Goal: Task Accomplishment & Management: Manage account settings

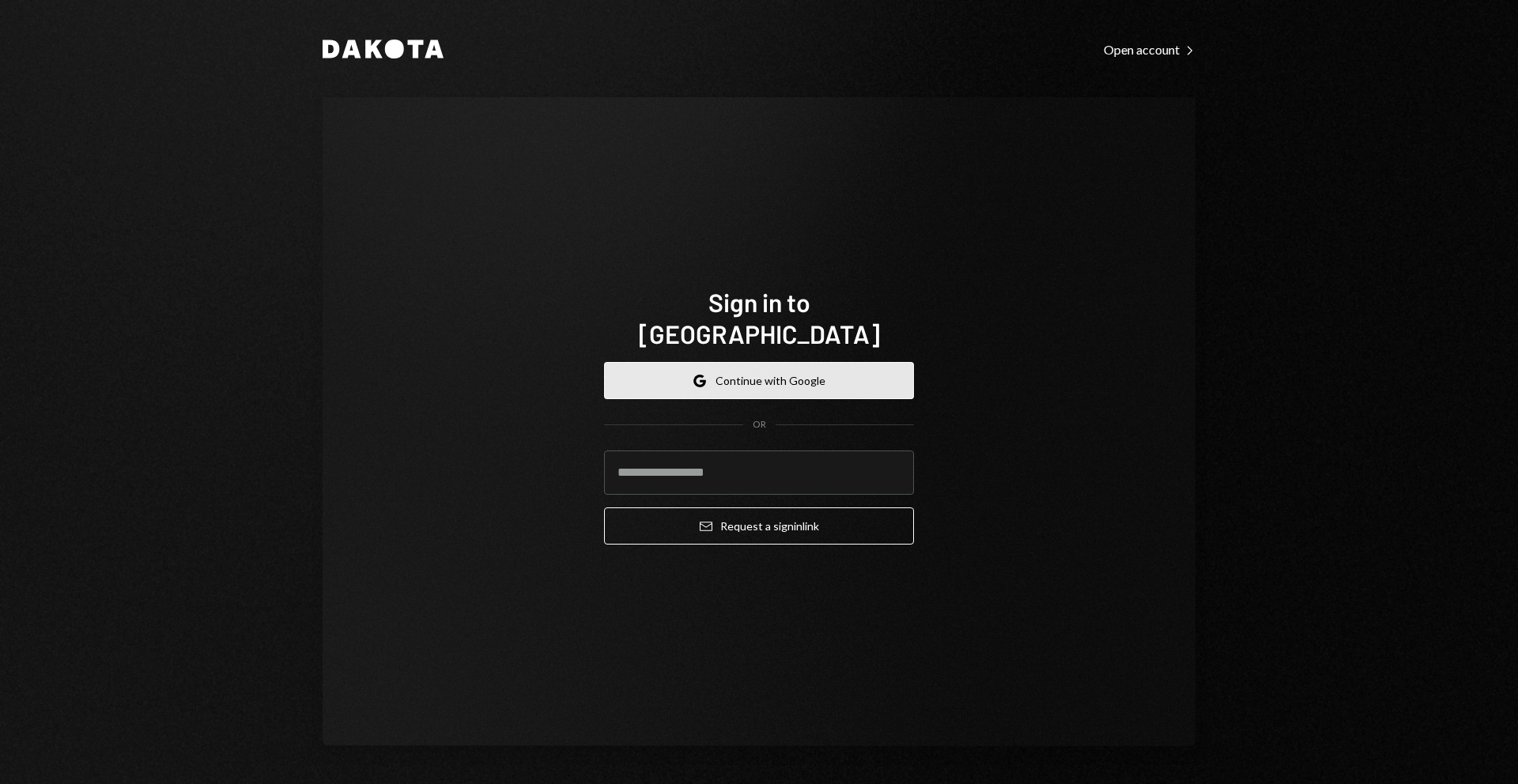
click at [773, 369] on button "Google Continue with Google" at bounding box center [758, 380] width 310 height 37
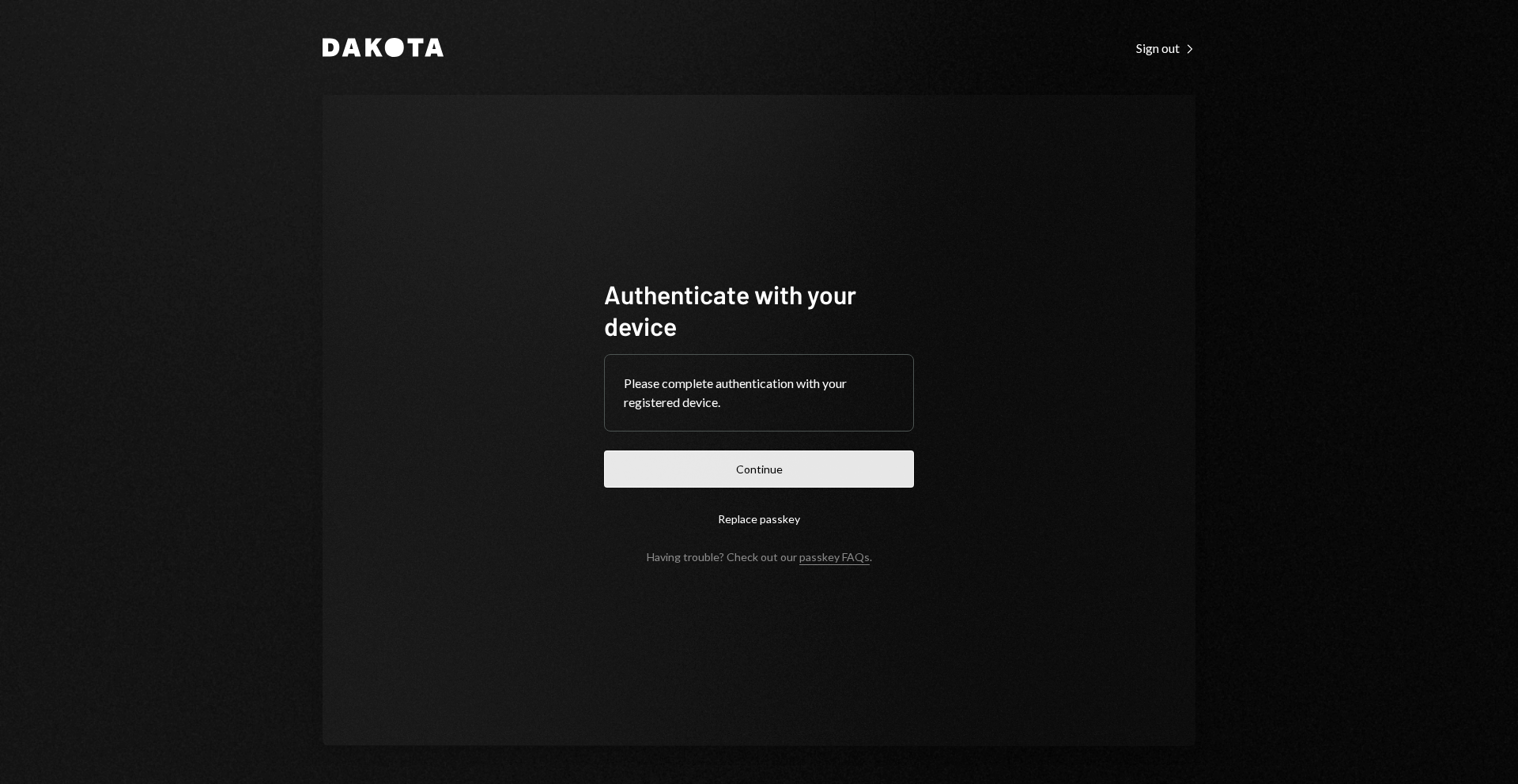
click at [682, 457] on button "Continue" at bounding box center [758, 469] width 310 height 37
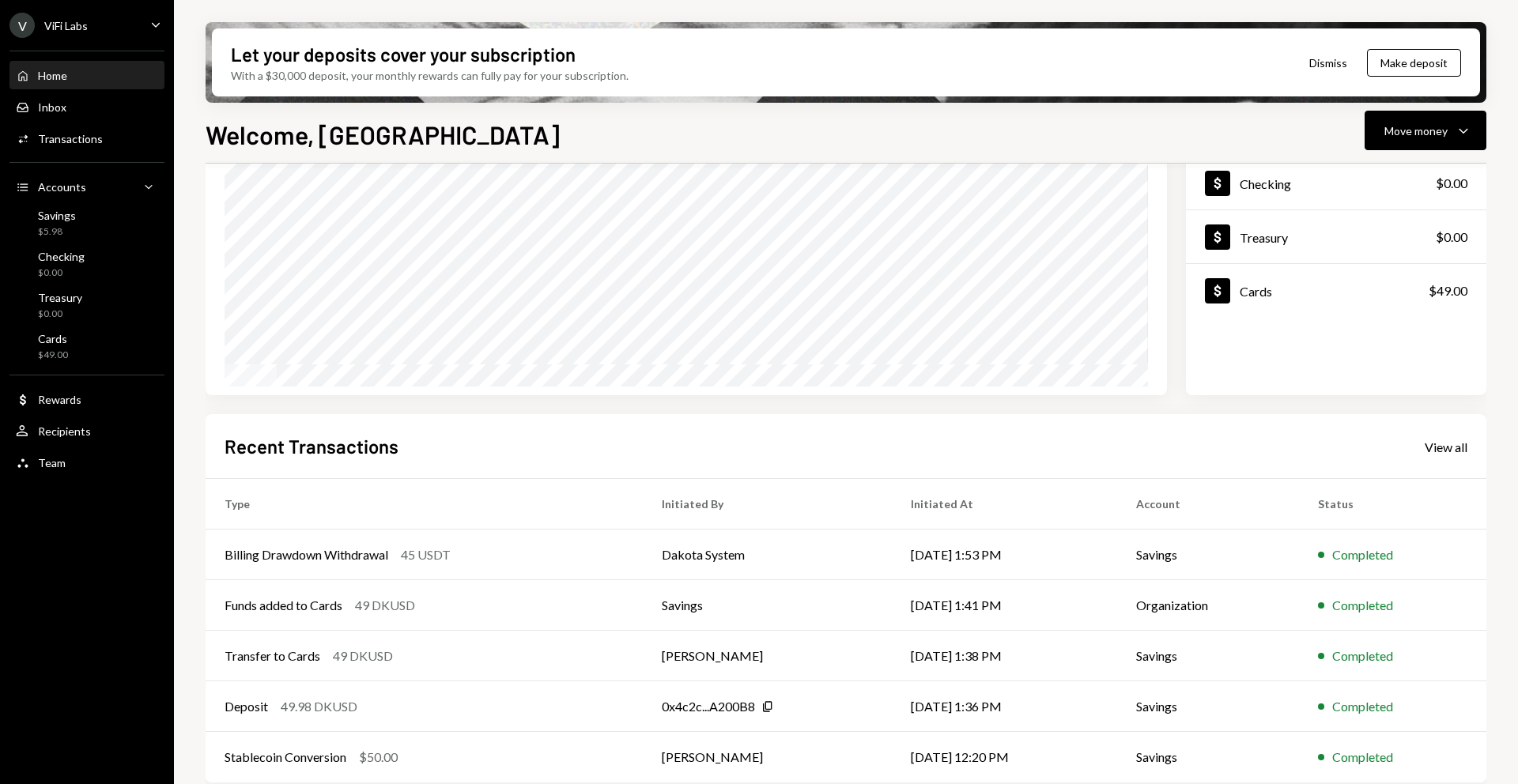
scroll to position [169, 0]
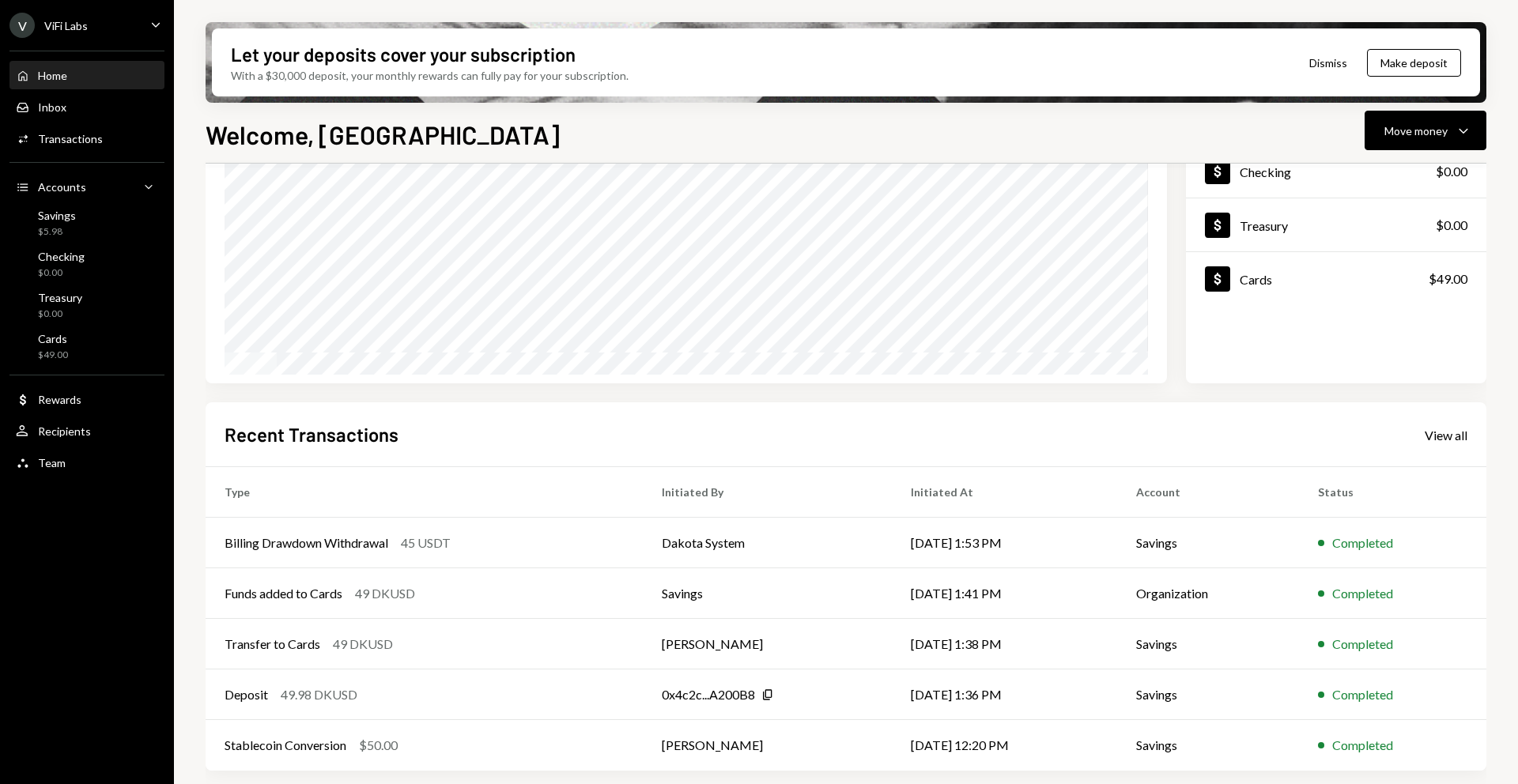
click at [1312, 71] on button "Dismiss" at bounding box center [1328, 62] width 77 height 37
click at [1422, 431] on div "Recent Transactions View all" at bounding box center [845, 434] width 1243 height 26
click at [1437, 432] on div "View all" at bounding box center [1447, 435] width 43 height 16
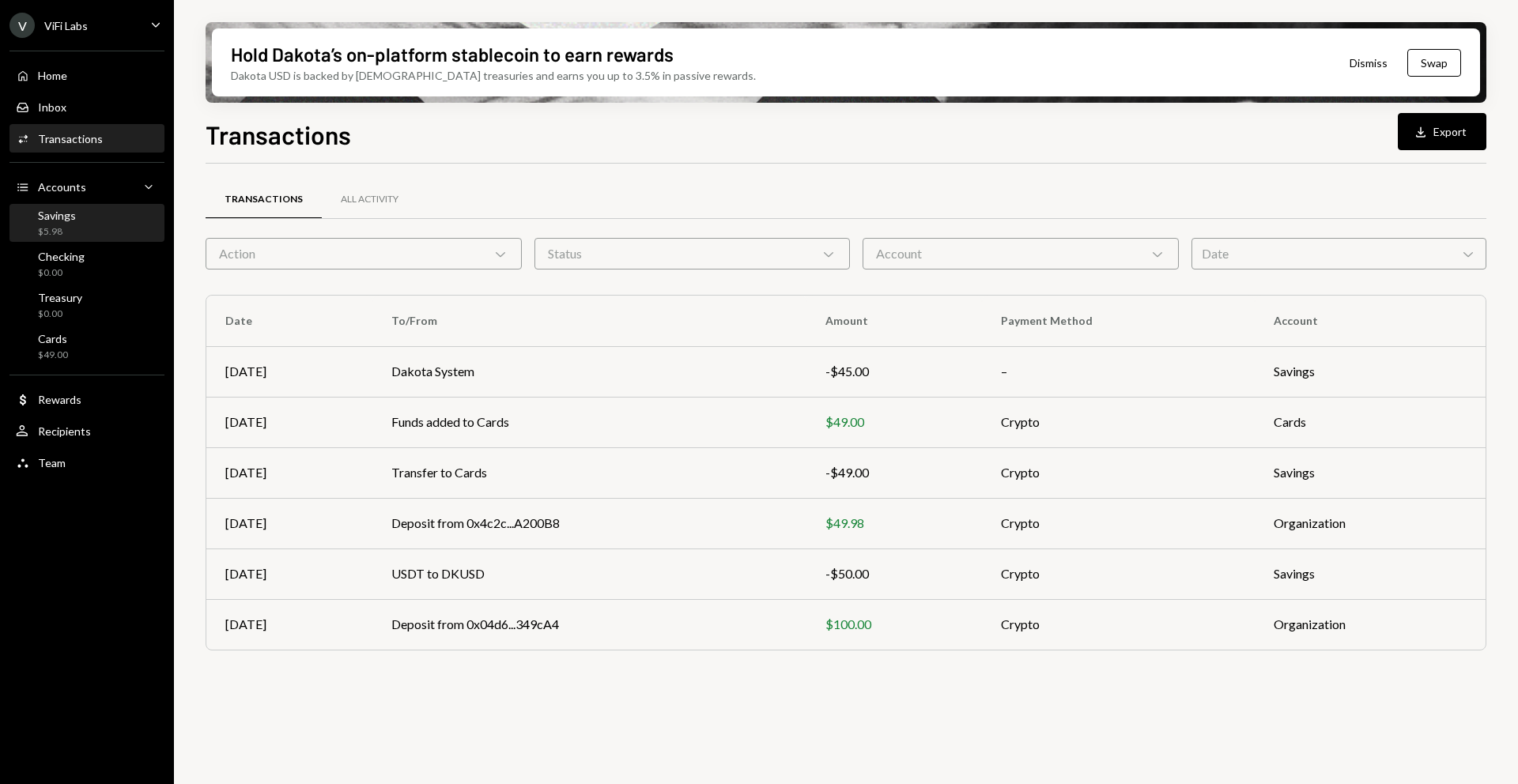
click at [78, 210] on div "Savings $5.98" at bounding box center [86, 223] width 142 height 30
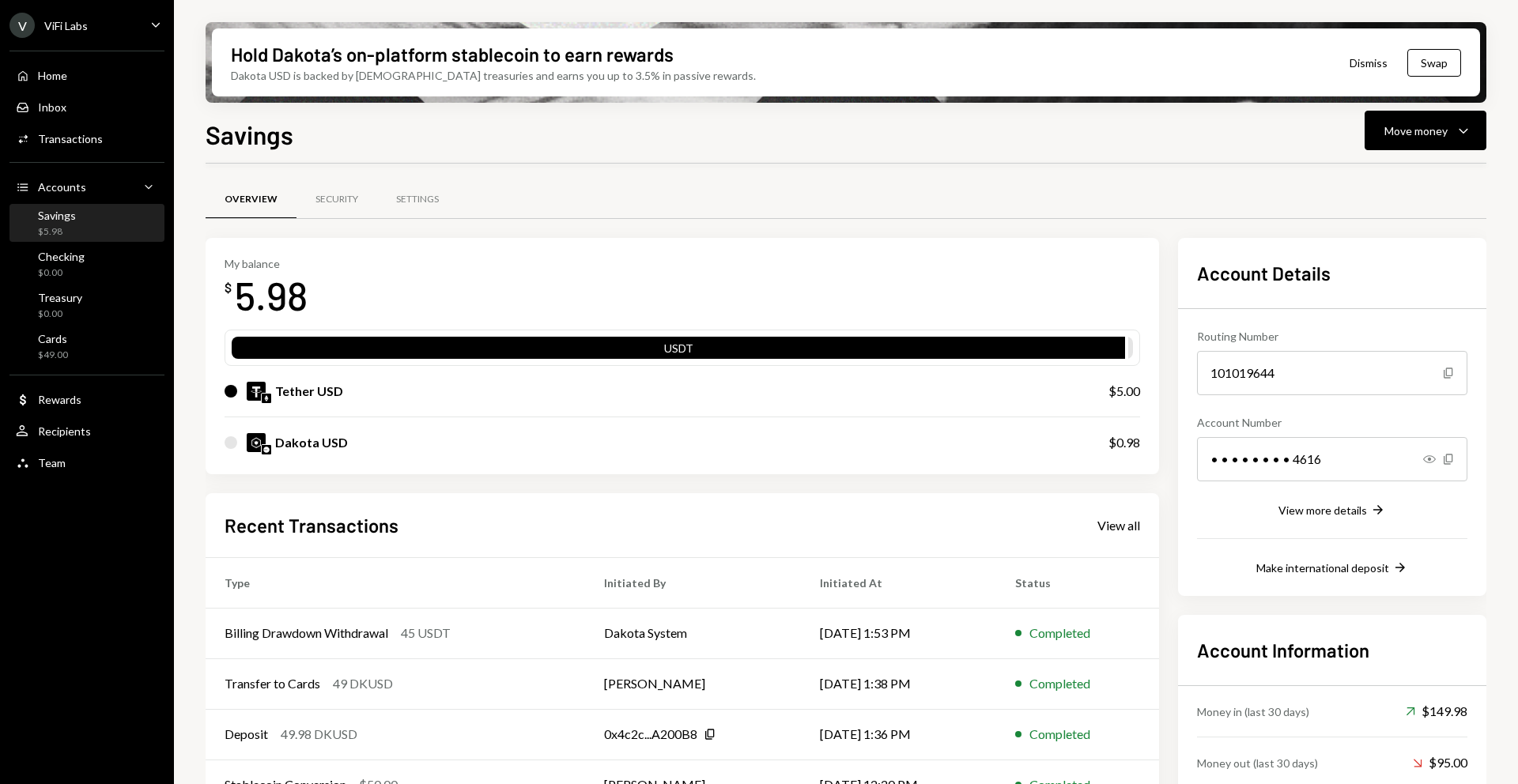
scroll to position [90, 0]
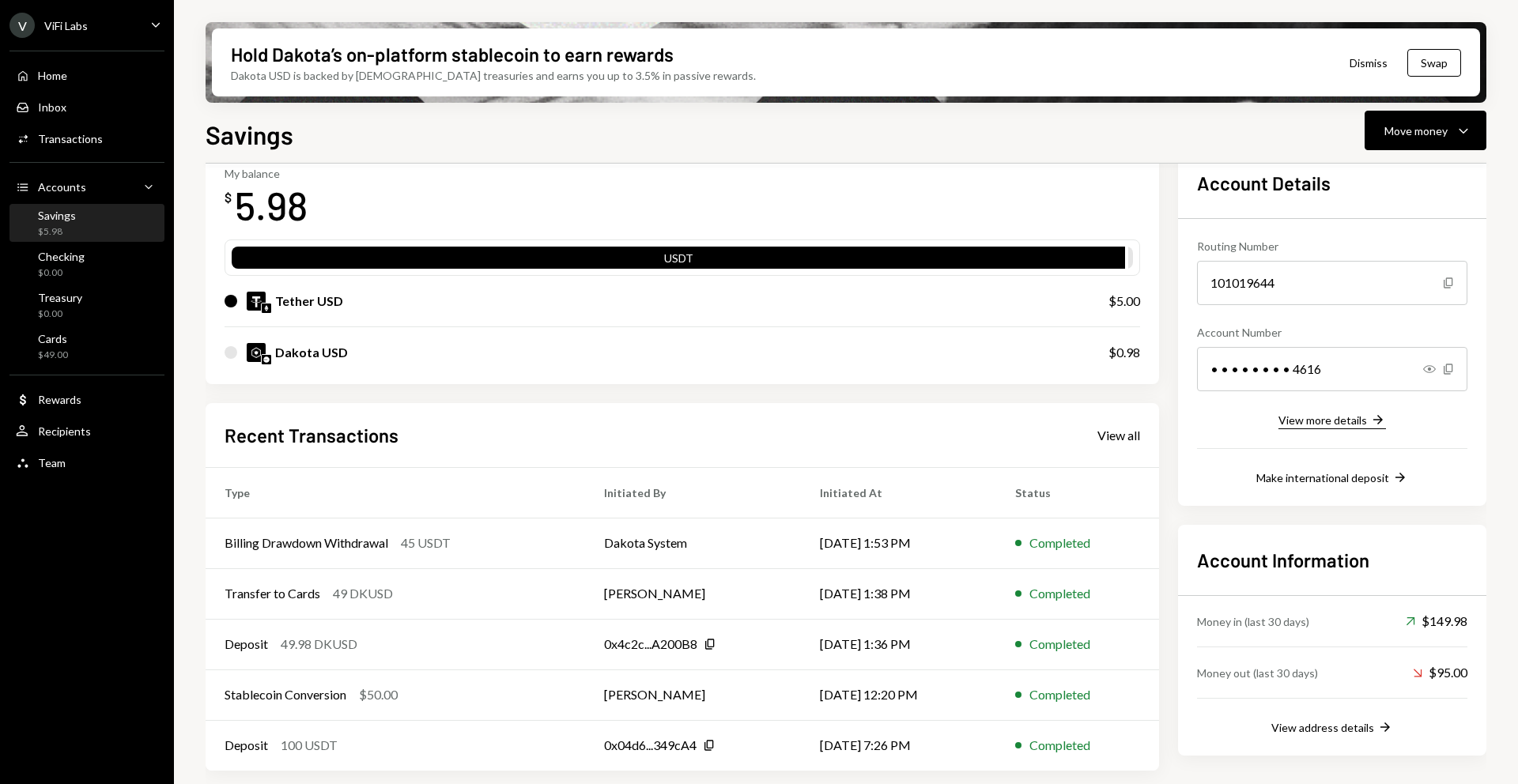
click at [1370, 426] on icon "Right Arrow" at bounding box center [1378, 420] width 16 height 16
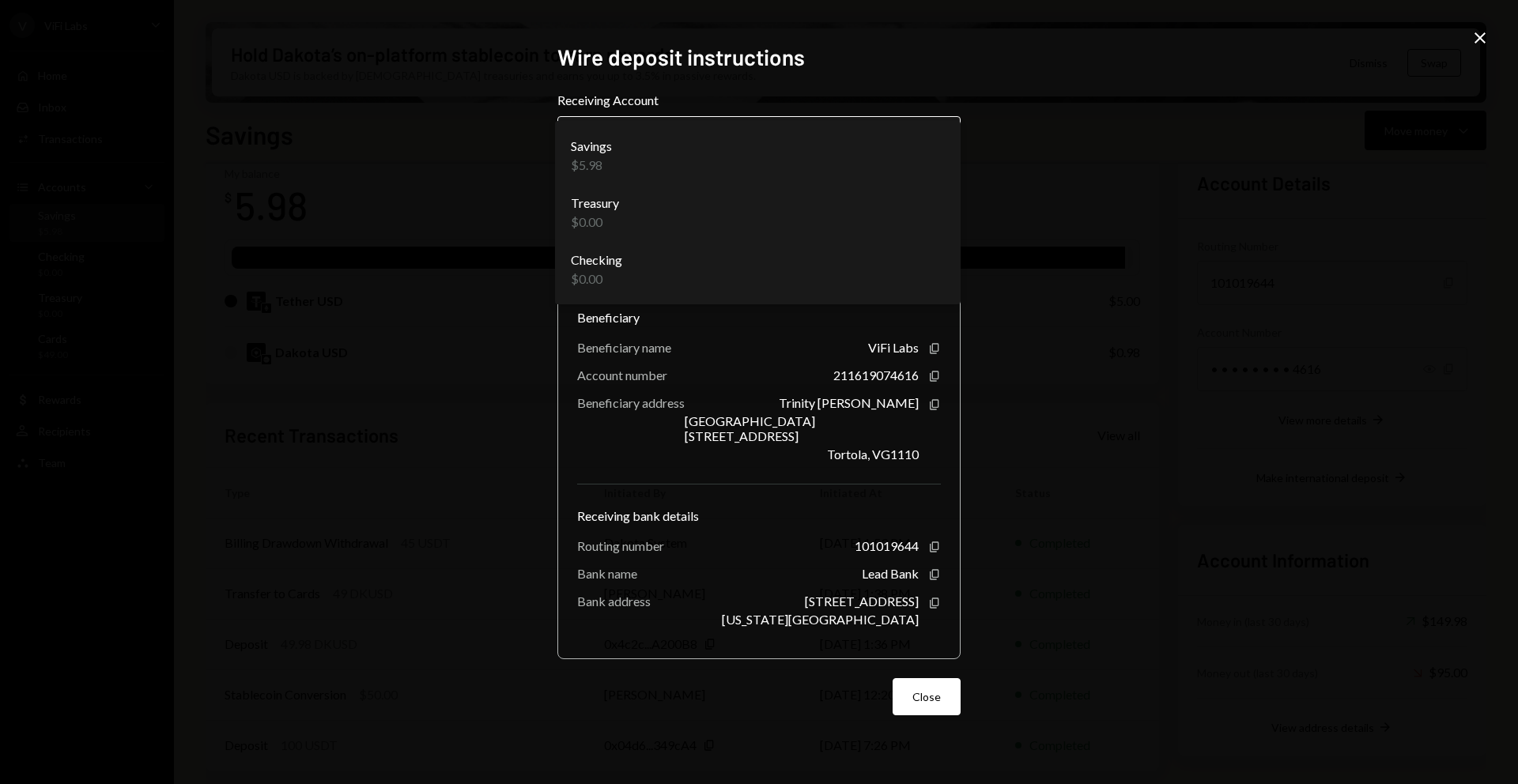
click at [940, 175] on body "V ViFi Labs Caret Down Home Home Inbox Inbox Activities Transactions Accounts A…" at bounding box center [759, 392] width 1518 height 784
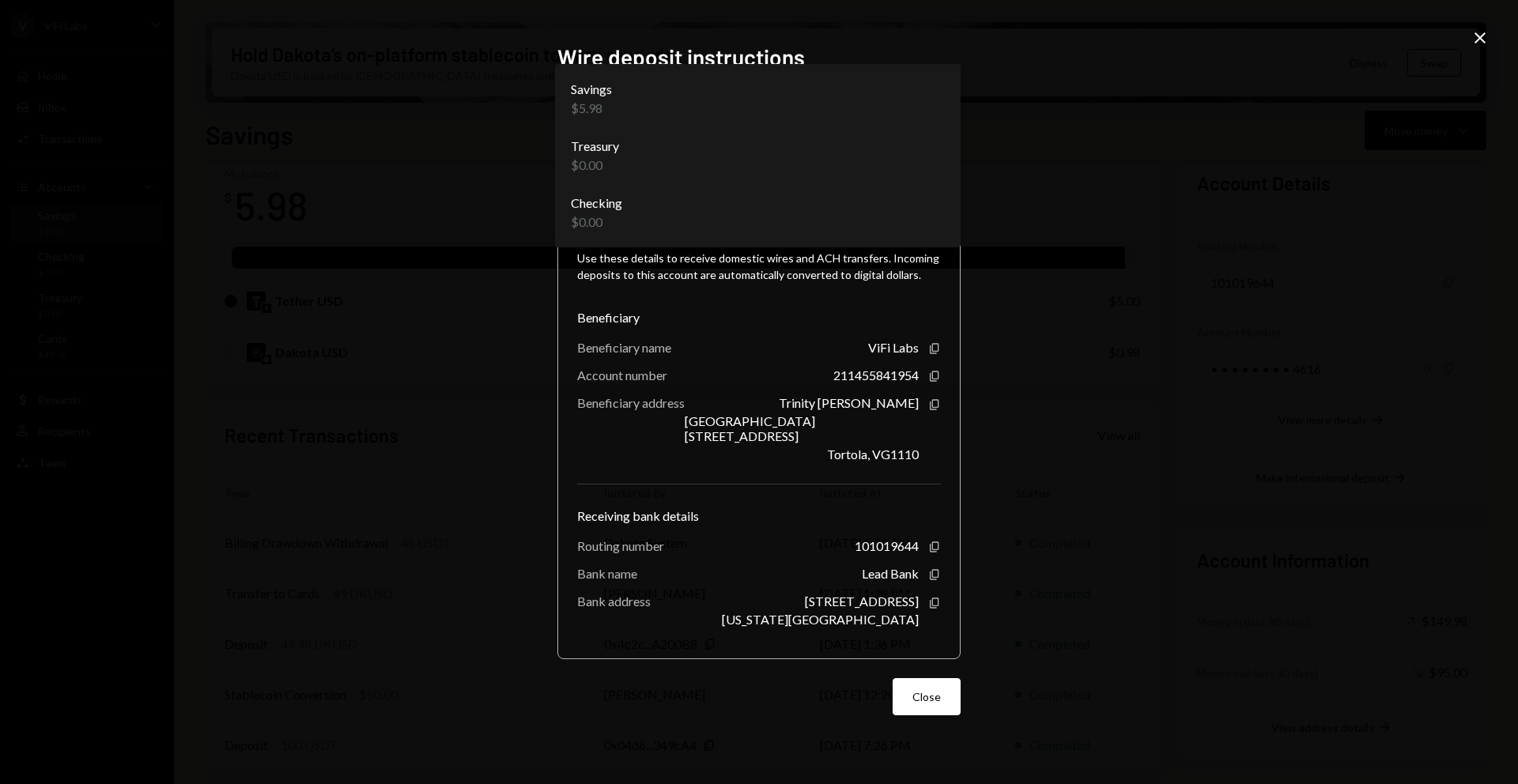
click at [893, 168] on body "V ViFi Labs Caret Down Home Home Inbox Inbox Activities Transactions Accounts A…" at bounding box center [759, 392] width 1518 height 784
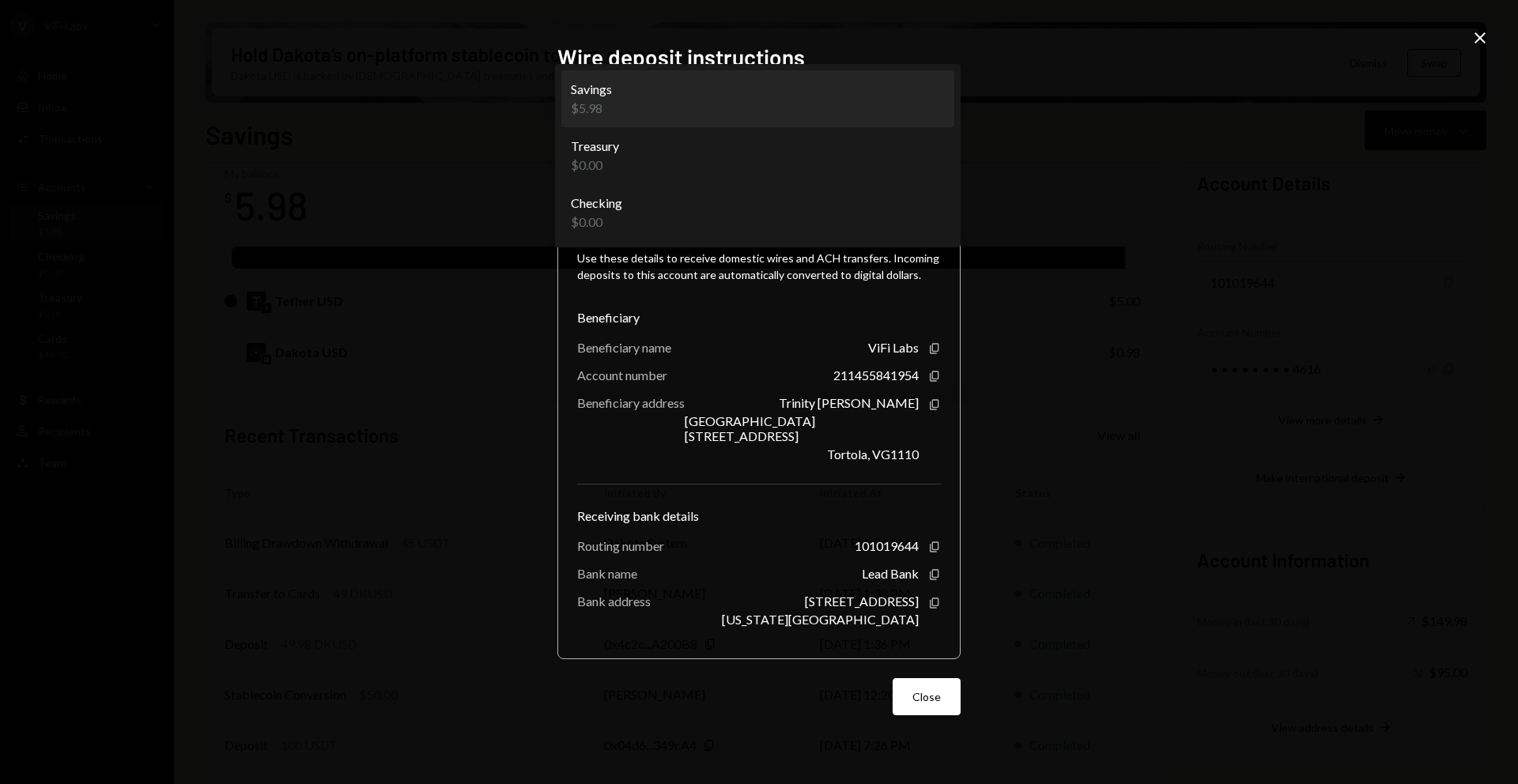
select select "**********"
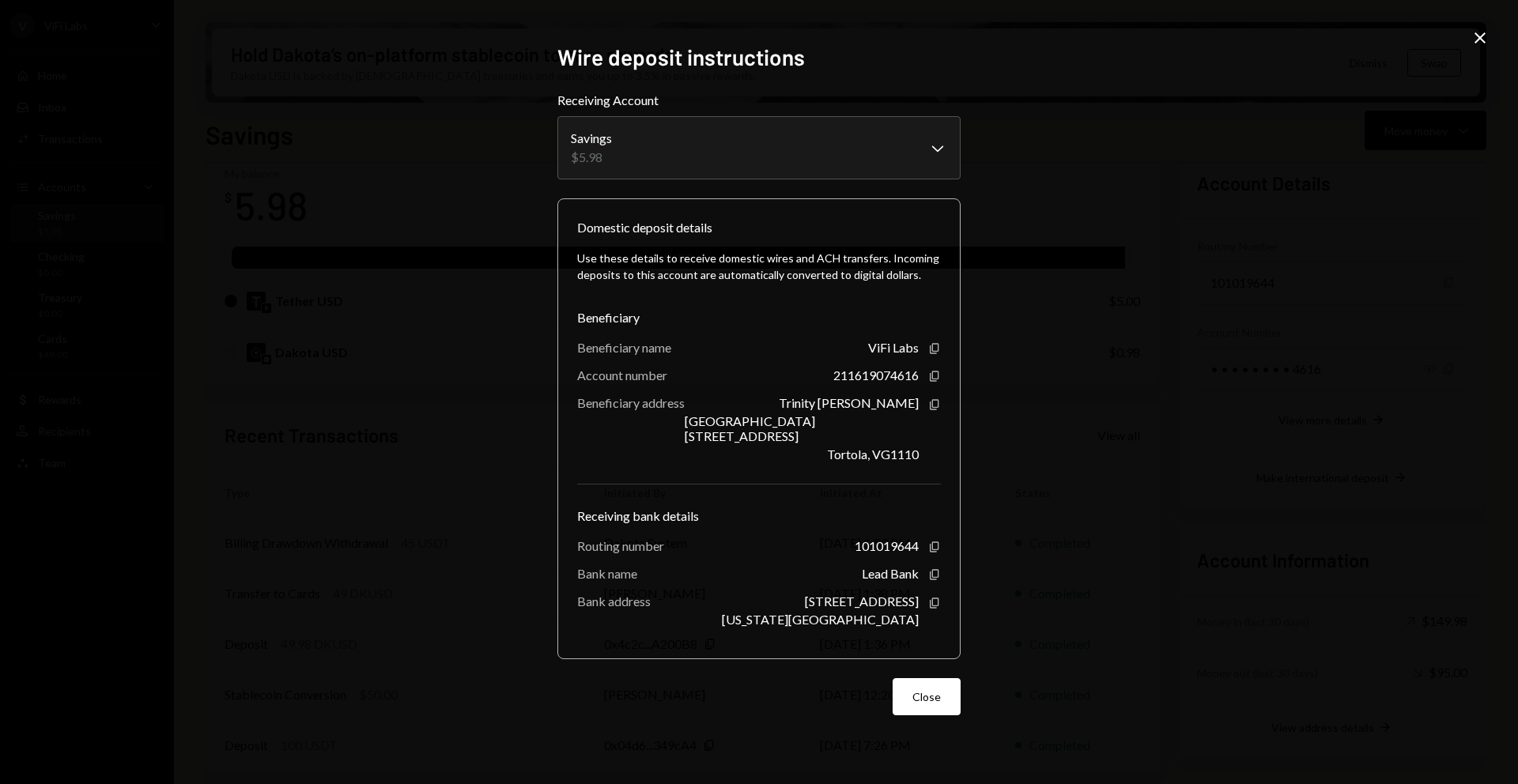
click at [1057, 117] on div "**********" at bounding box center [759, 392] width 1518 height 784
click at [1477, 32] on icon "Close" at bounding box center [1479, 38] width 19 height 19
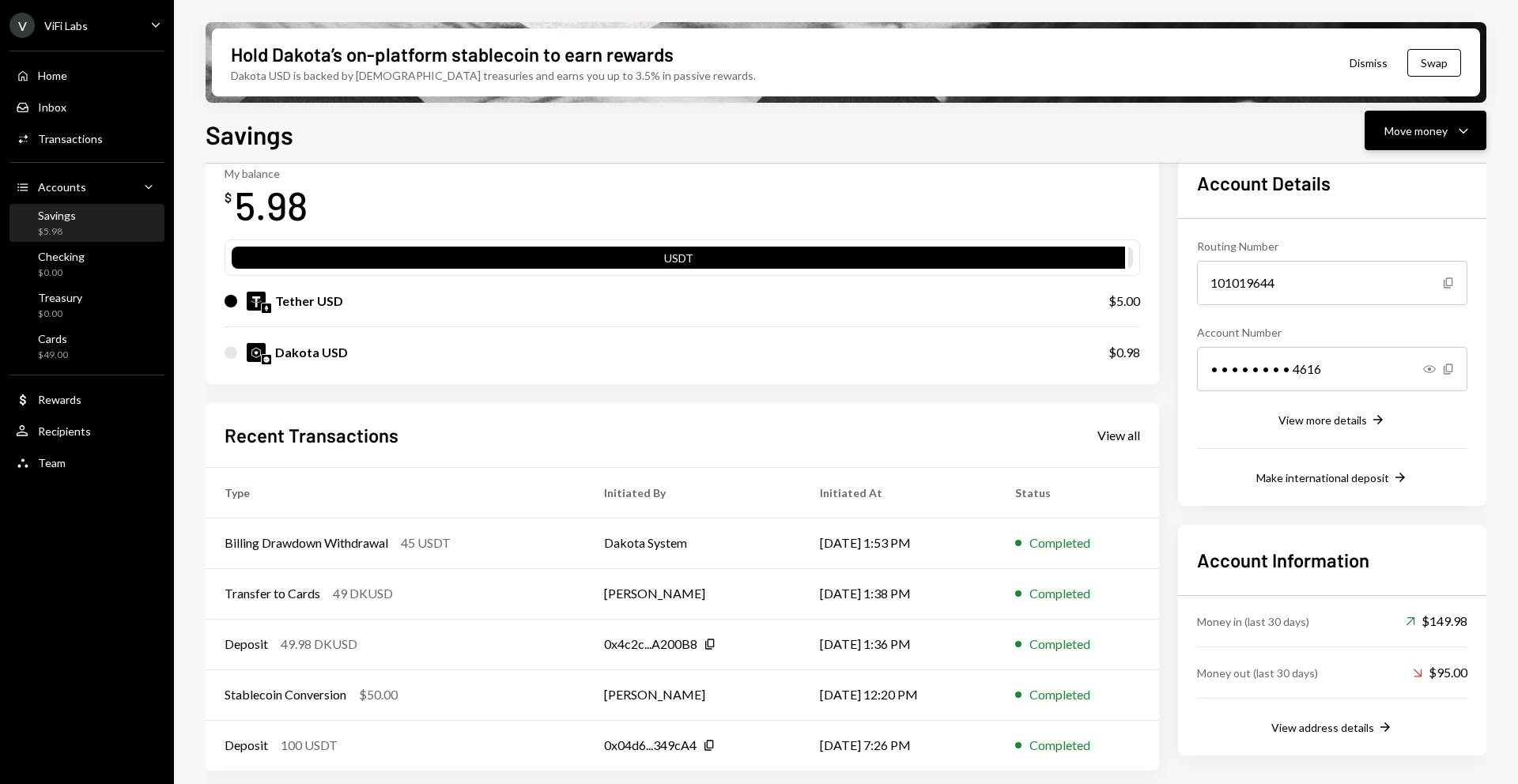
click at [1448, 122] on div "Move money Caret Down" at bounding box center [1426, 130] width 82 height 19
click at [1397, 237] on div "Deposit Deposit" at bounding box center [1401, 249] width 159 height 35
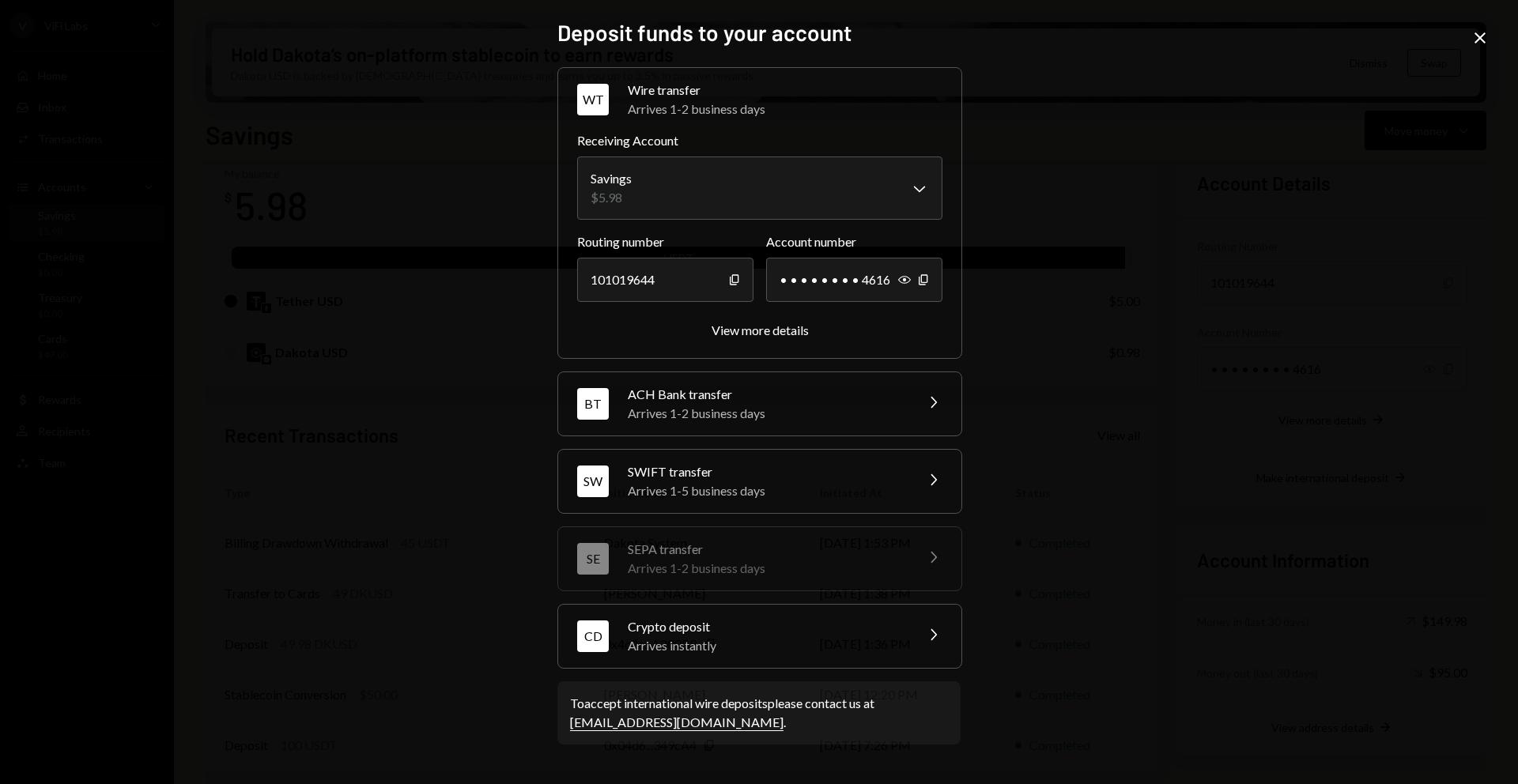
click at [936, 610] on div "CD Crypto deposit Arrives instantly Chevron Right" at bounding box center [760, 635] width 403 height 63
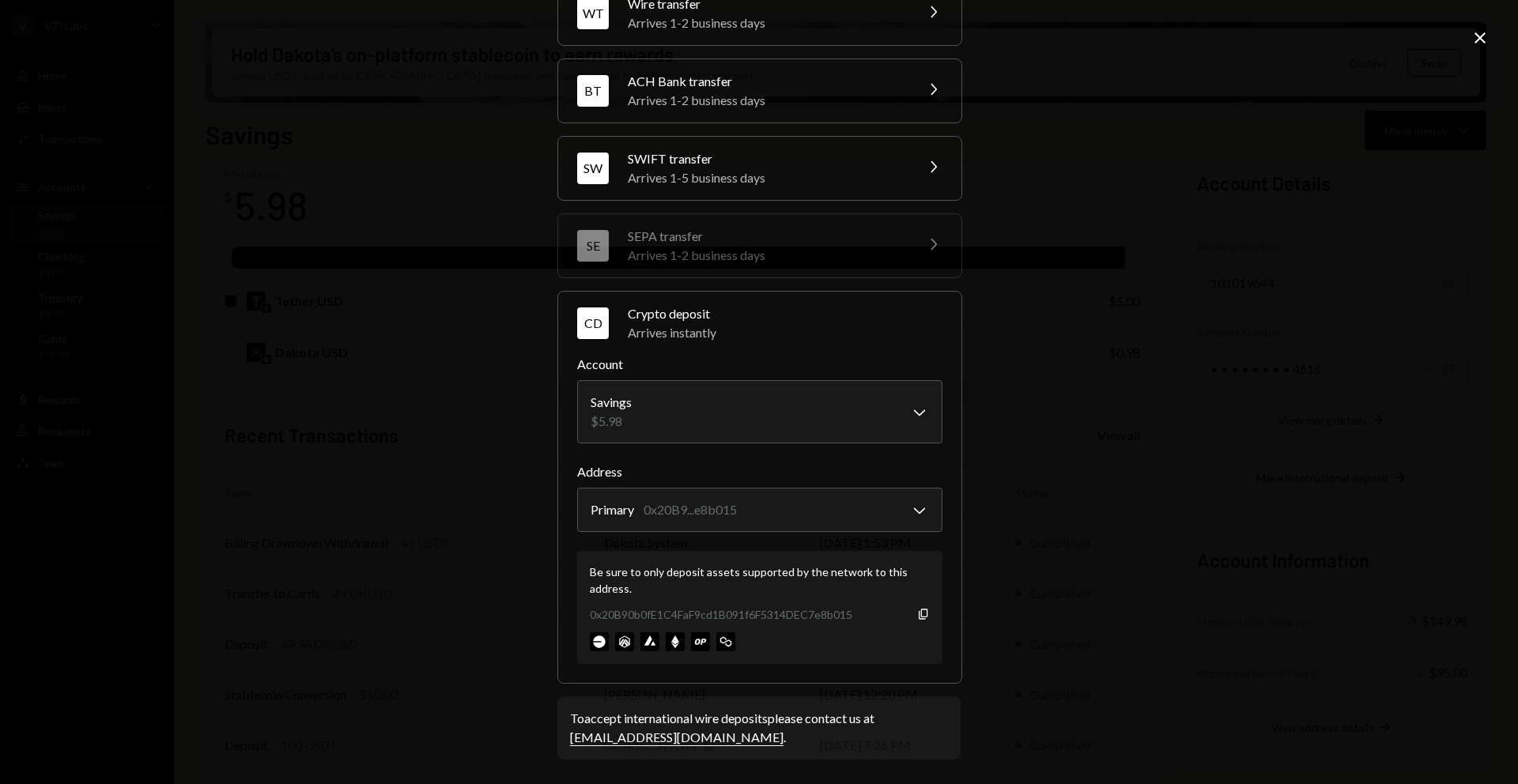
scroll to position [87, 0]
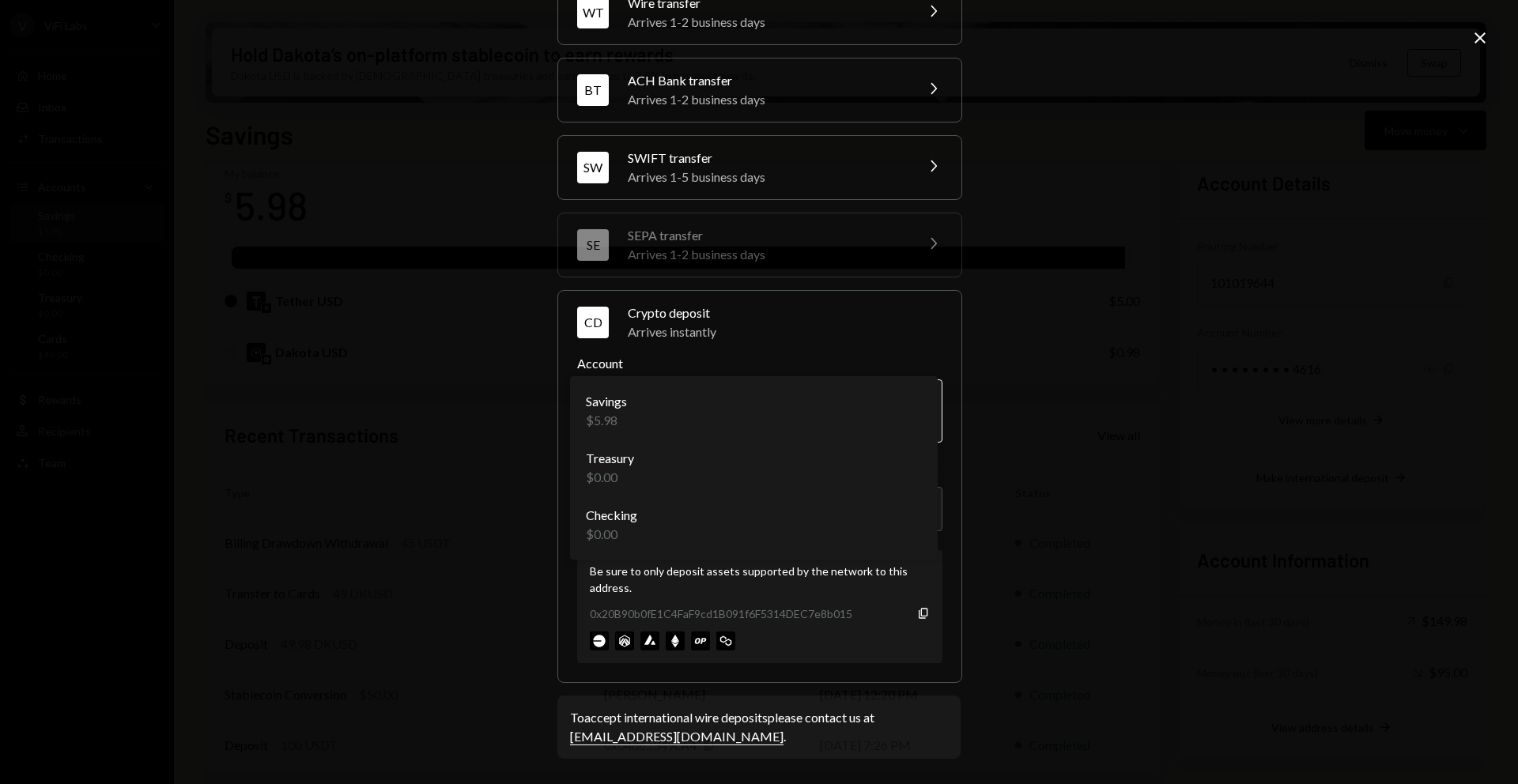
click at [904, 399] on body "V ViFi Labs Caret Down Home Home Inbox Inbox Activities Transactions Accounts A…" at bounding box center [759, 392] width 1518 height 784
click at [633, 626] on div "Be sure to only deposit assets supported by the network to this address. 0x20B9…" at bounding box center [760, 607] width 366 height 113
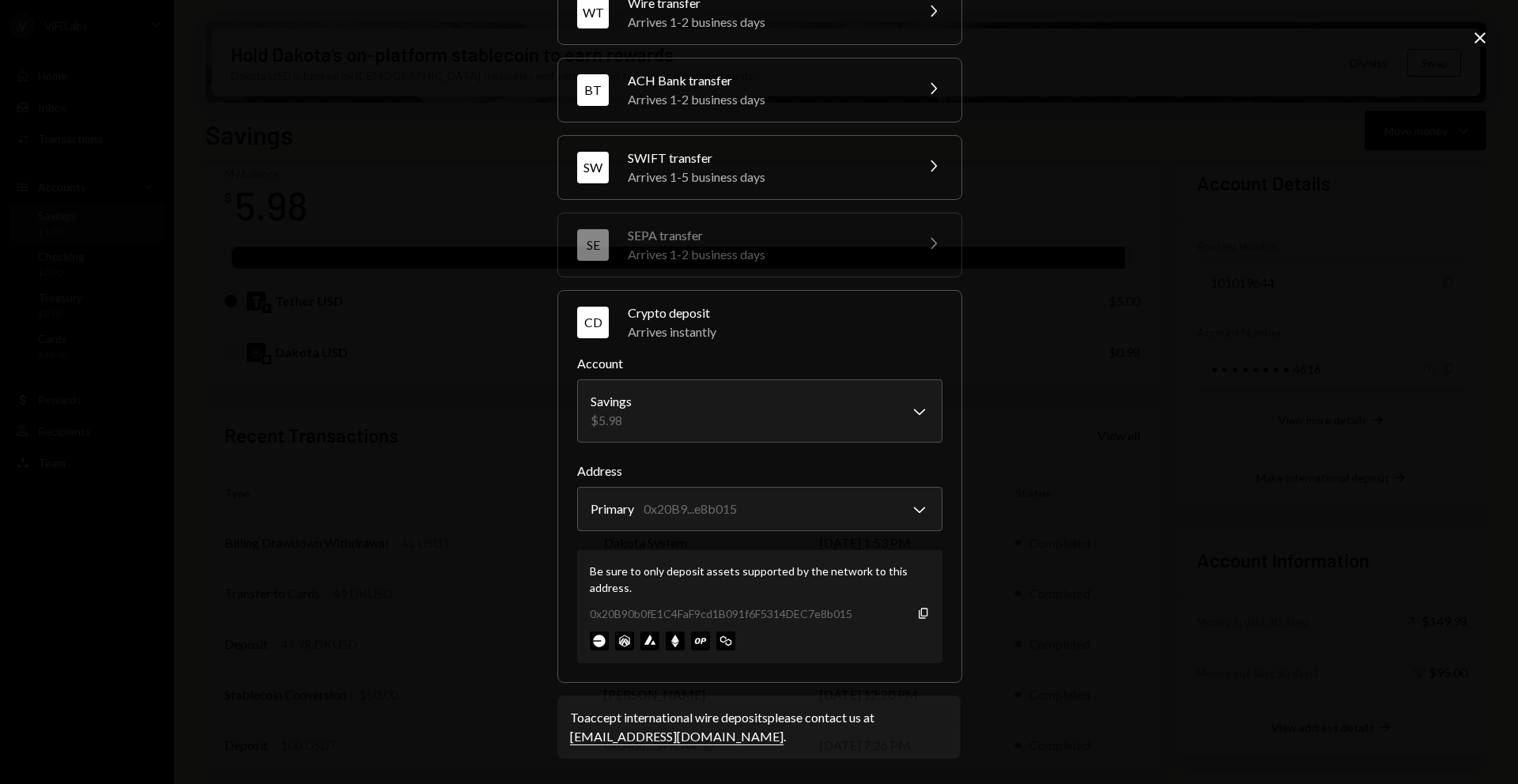
click at [1039, 474] on div "**********" at bounding box center [759, 392] width 1518 height 784
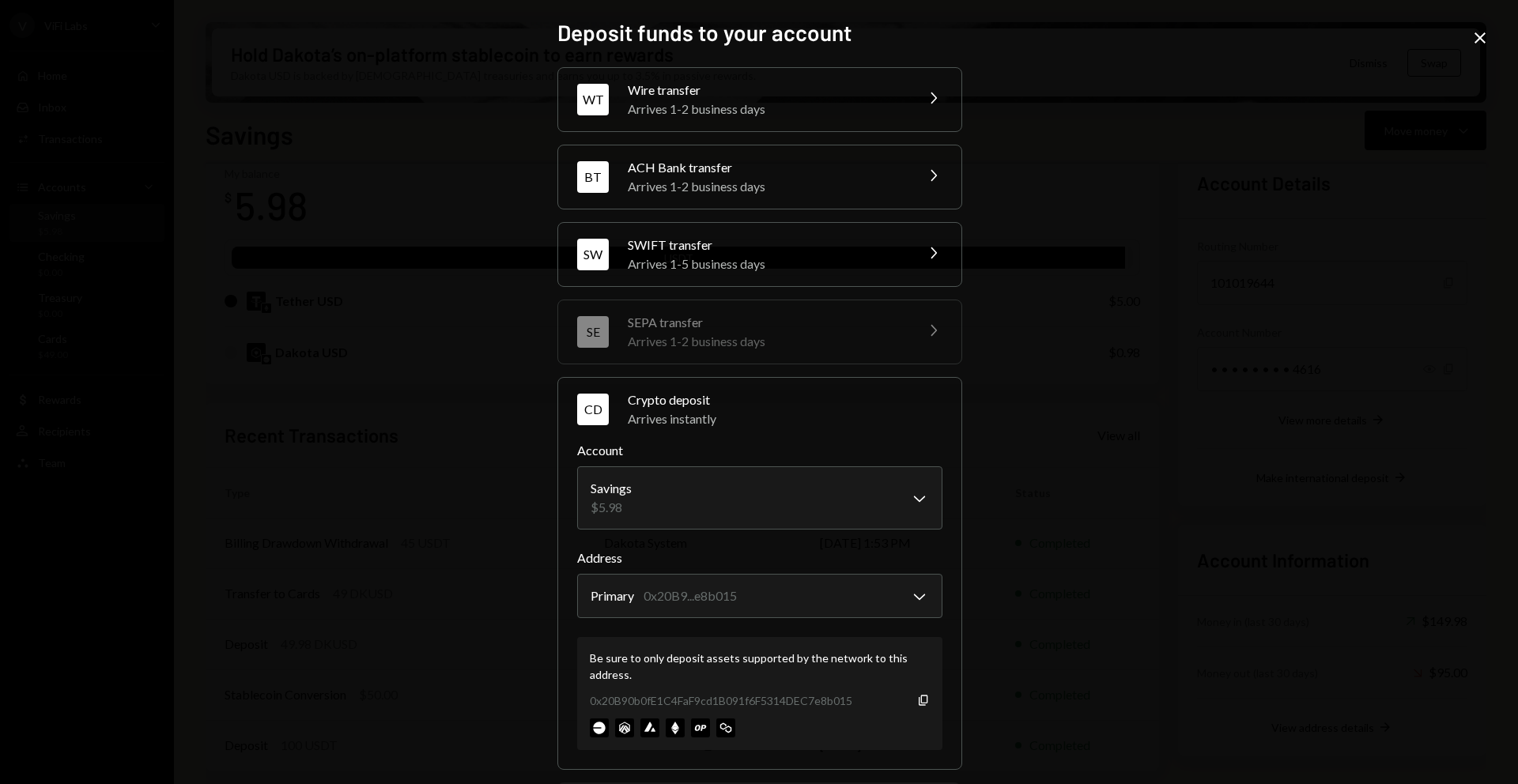
click at [963, 154] on div "**********" at bounding box center [759, 392] width 441 height 784
click at [1487, 36] on icon "Close" at bounding box center [1479, 38] width 19 height 19
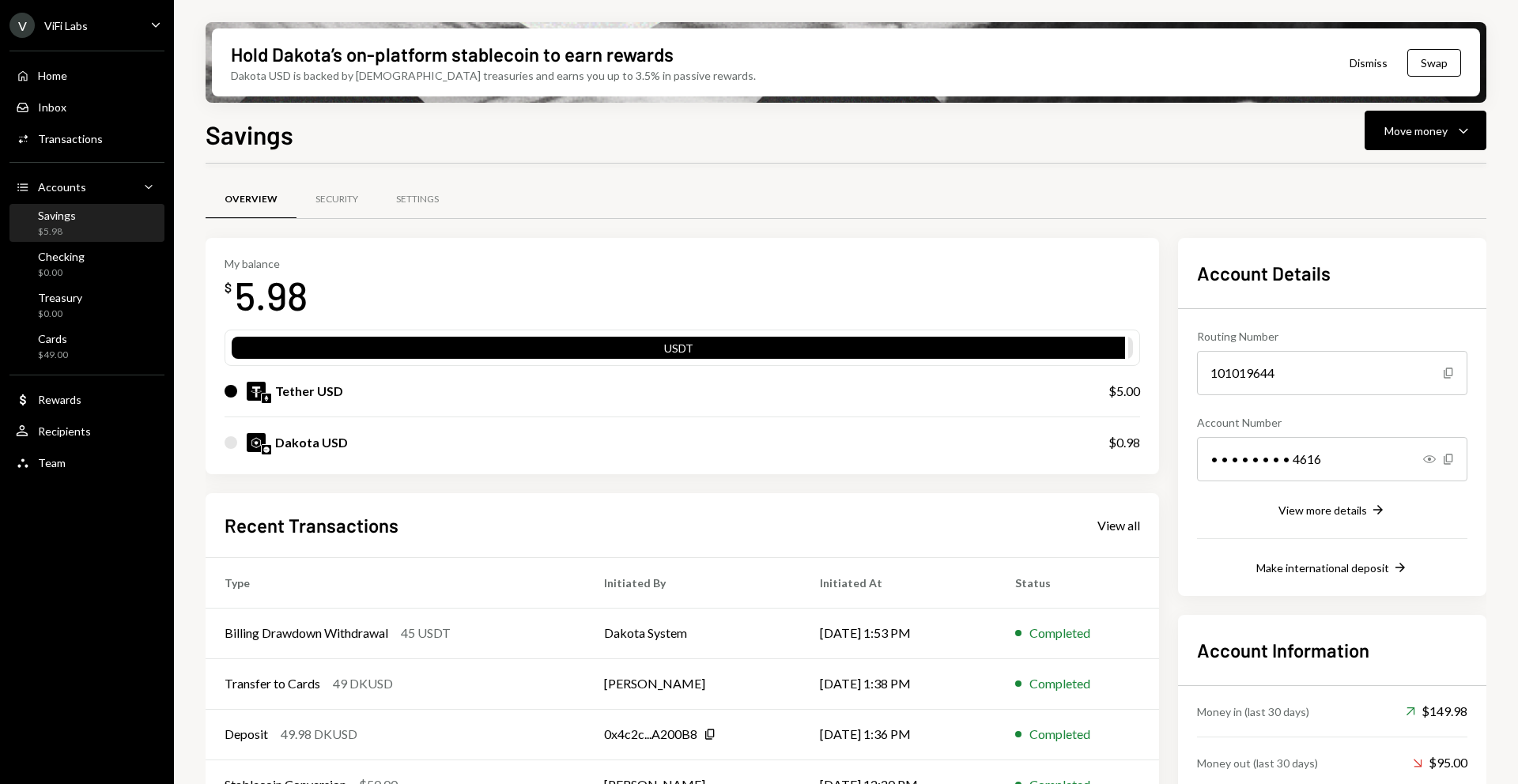
scroll to position [90, 0]
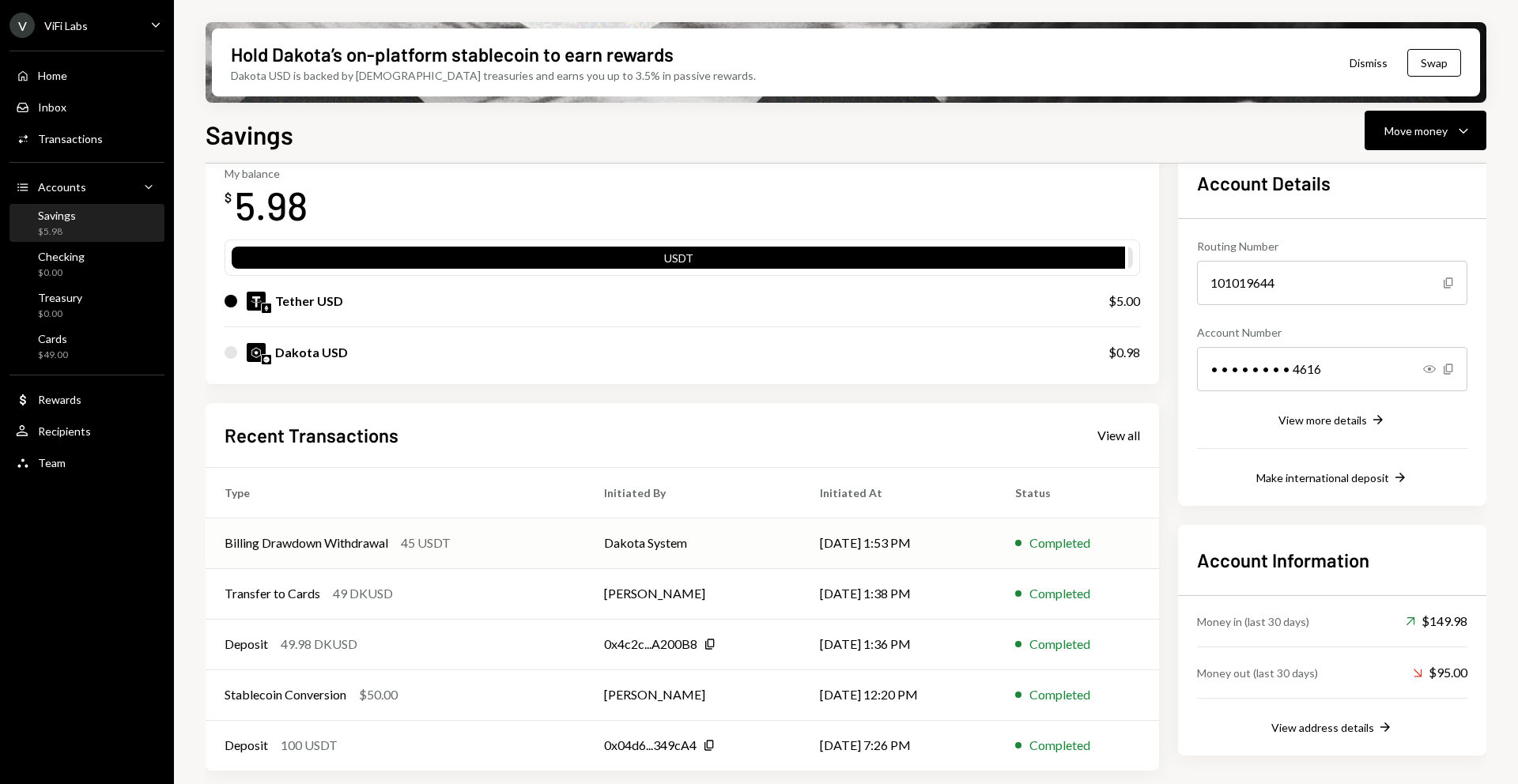
click at [255, 540] on div "Billing Drawdown Withdrawal" at bounding box center [306, 543] width 163 height 19
click at [344, 538] on div "Billing Drawdown Withdrawal" at bounding box center [306, 543] width 163 height 19
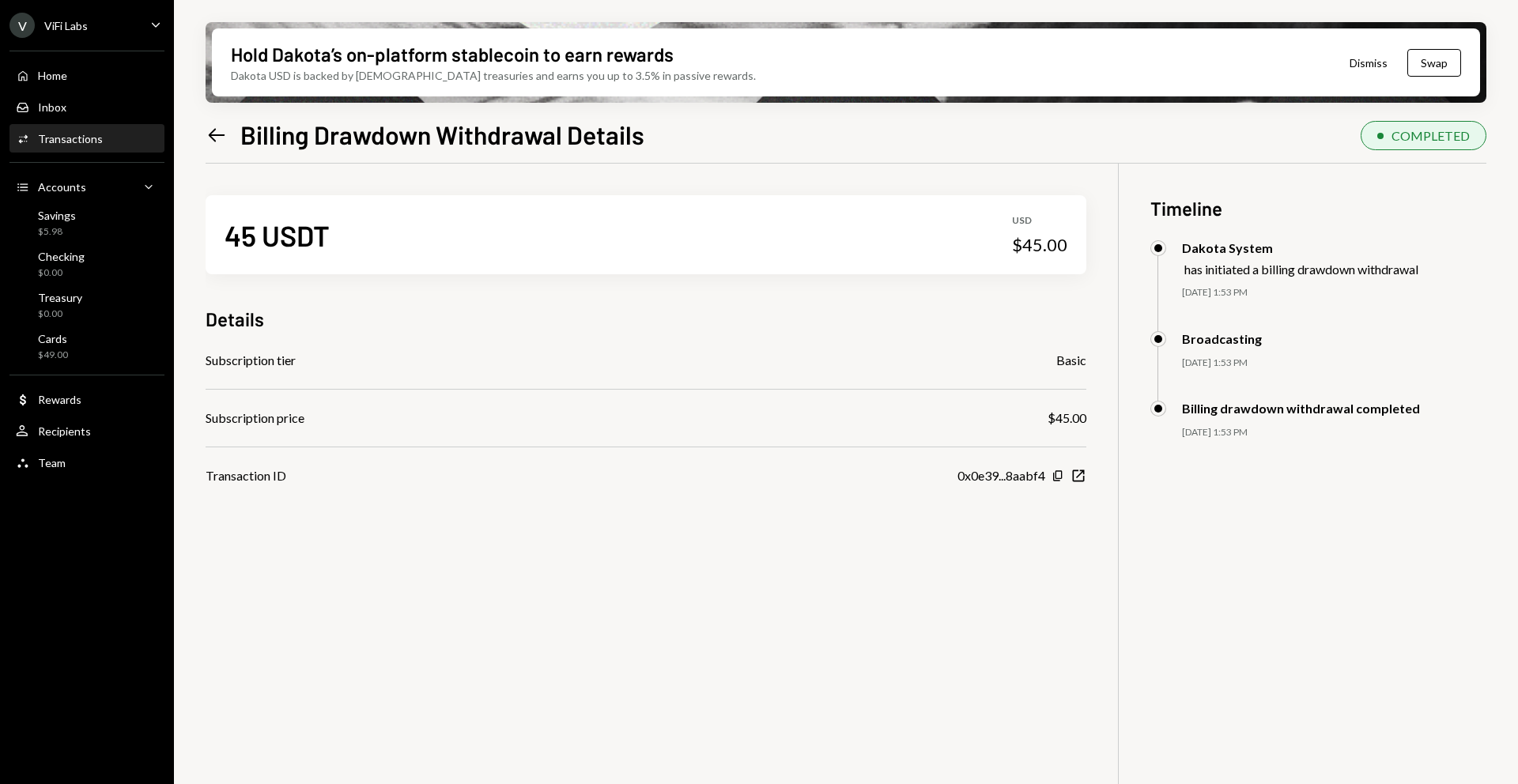
click at [222, 140] on icon "Left Arrow" at bounding box center [216, 135] width 22 height 22
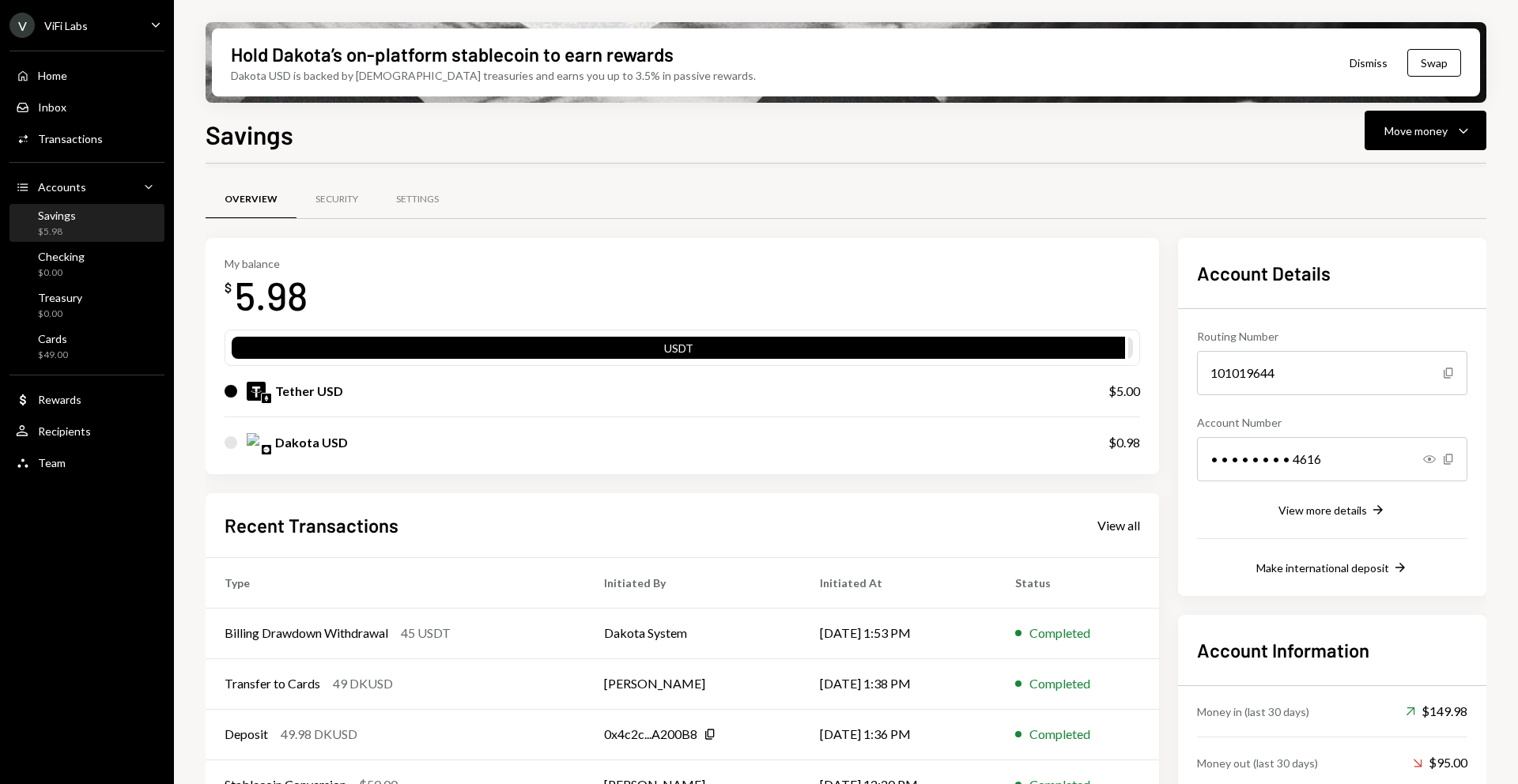
scroll to position [90, 0]
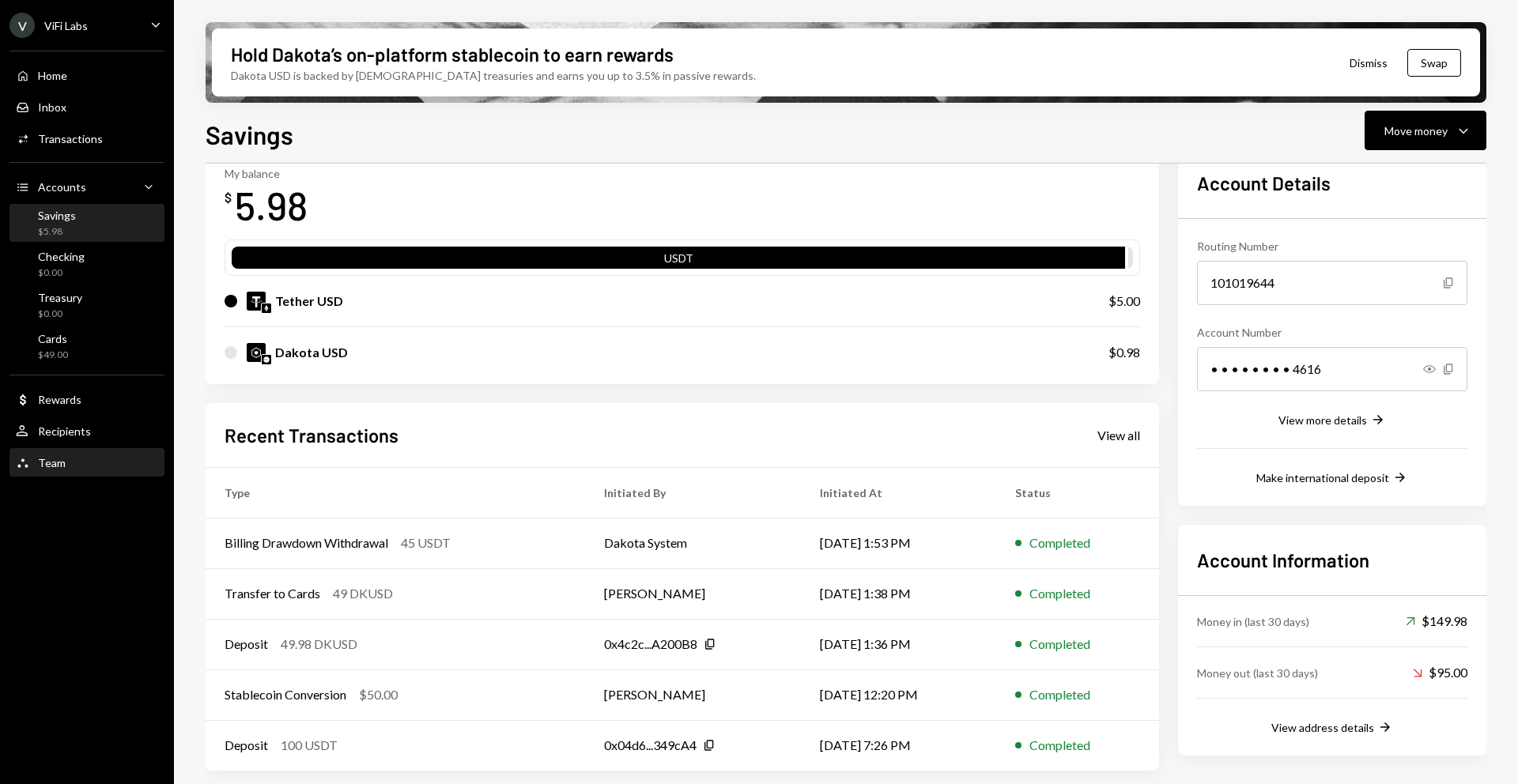
click at [97, 472] on div "Team Team" at bounding box center [86, 463] width 142 height 27
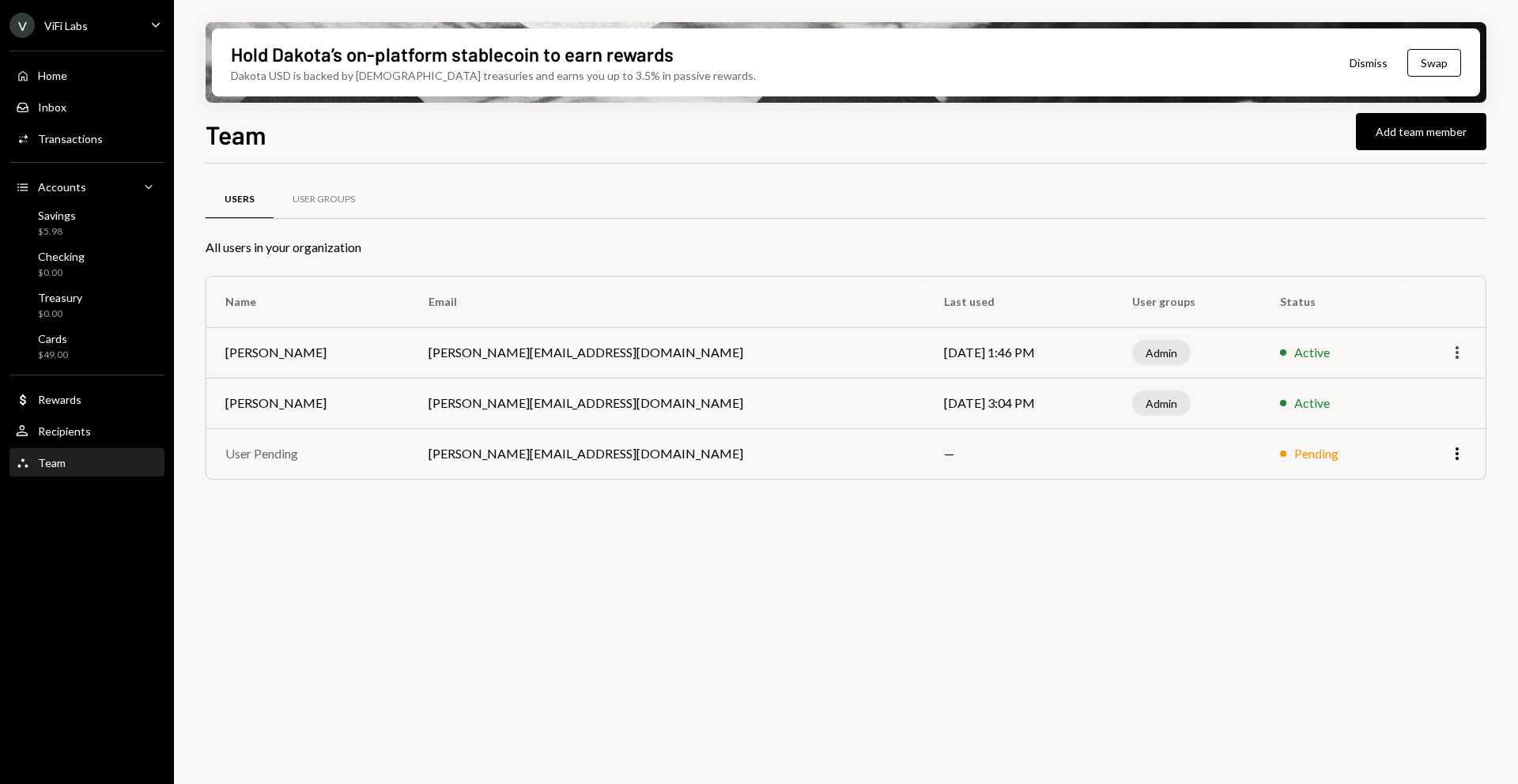
click at [1458, 346] on icon "More" at bounding box center [1457, 352] width 19 height 19
click at [963, 572] on div "Users User Groups All users in your organization Name Email Last used User grou…" at bounding box center [845, 483] width 1281 height 639
click at [334, 218] on div at bounding box center [845, 218] width 1281 height 1
click at [324, 208] on div "User Groups" at bounding box center [324, 199] width 100 height 38
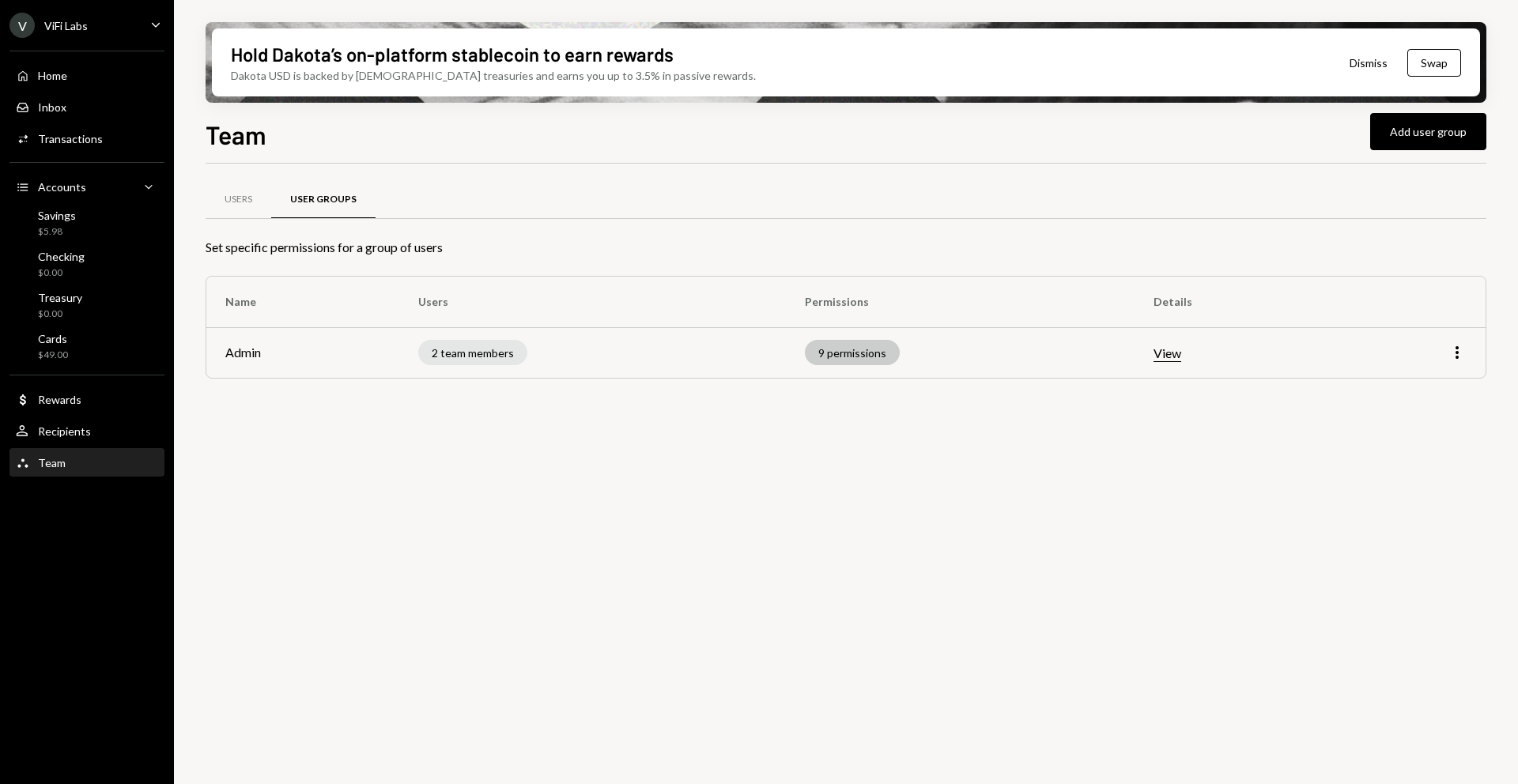
click at [849, 343] on div "9 permissions" at bounding box center [853, 352] width 95 height 25
click at [850, 364] on div "9 permissions" at bounding box center [853, 352] width 95 height 25
click at [1174, 360] on button "View" at bounding box center [1167, 354] width 28 height 16
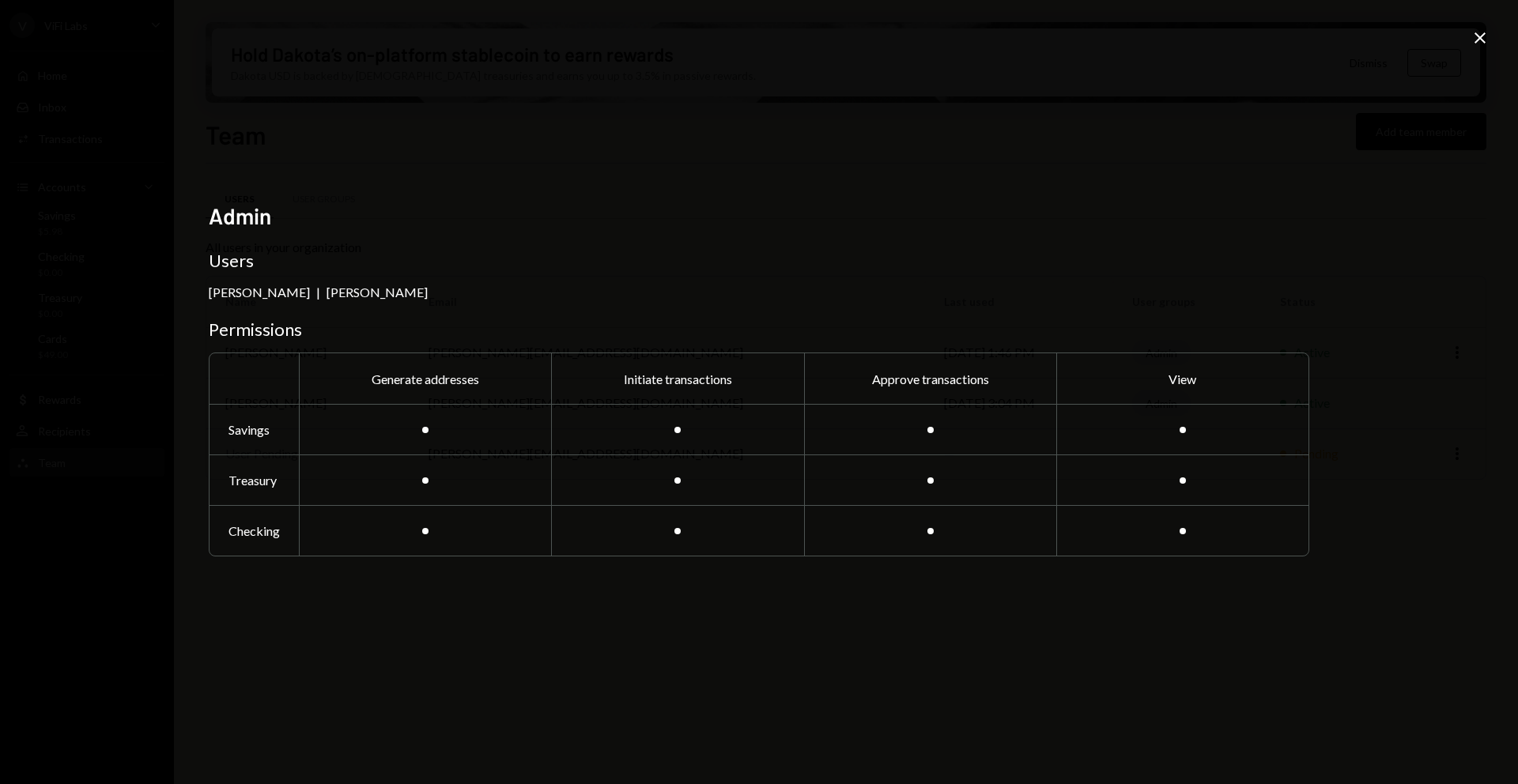
click at [1476, 34] on icon at bounding box center [1479, 37] width 11 height 11
